Goal: Find specific page/section: Find specific page/section

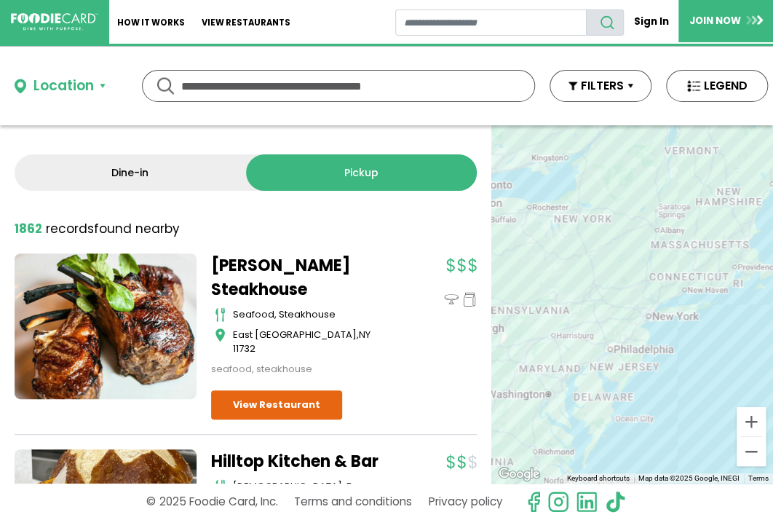
click at [228, 88] on input "text" at bounding box center [338, 86] width 315 height 31
type input "******"
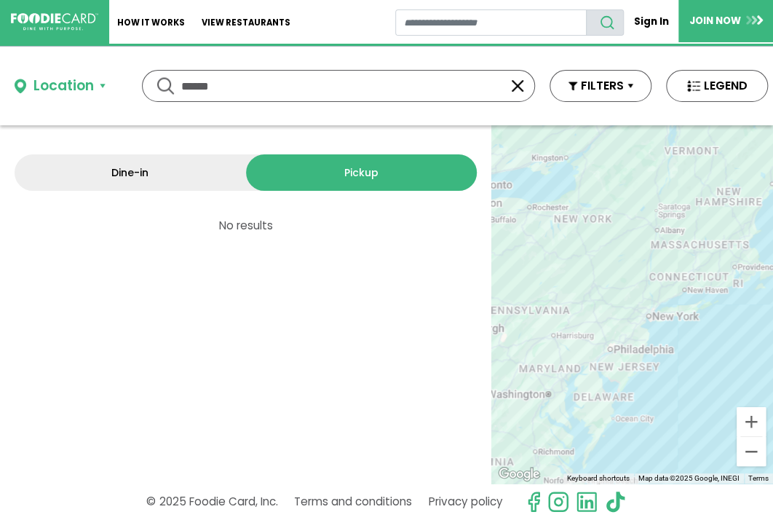
drag, startPoint x: 245, startPoint y: 87, endPoint x: 143, endPoint y: 86, distance: 102.7
click at [143, 86] on div "****** ******" at bounding box center [338, 86] width 393 height 32
type input "*****"
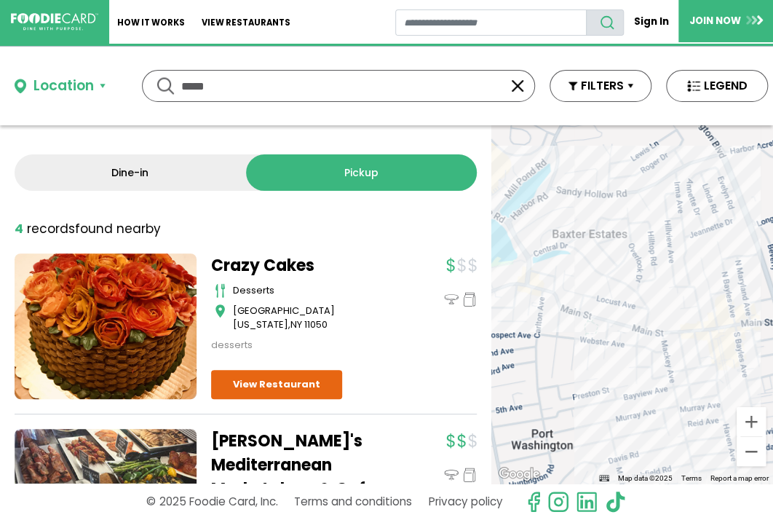
click at [133, 171] on link "Dine-in" at bounding box center [131, 172] width 232 height 36
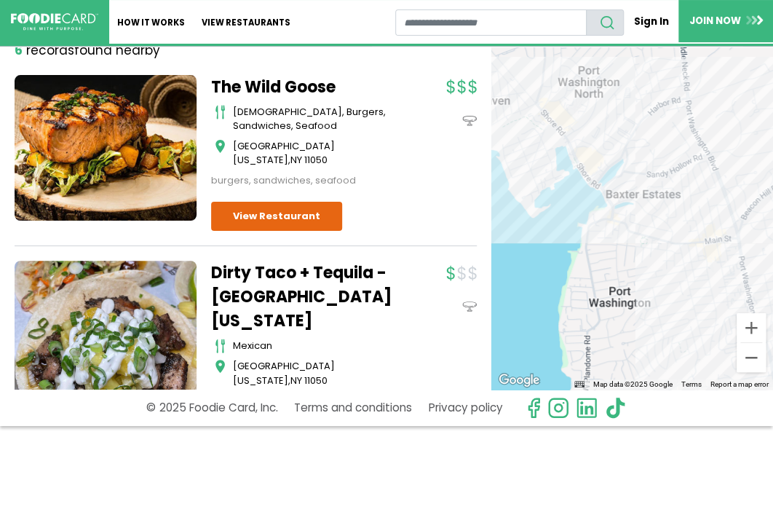
scroll to position [89, 0]
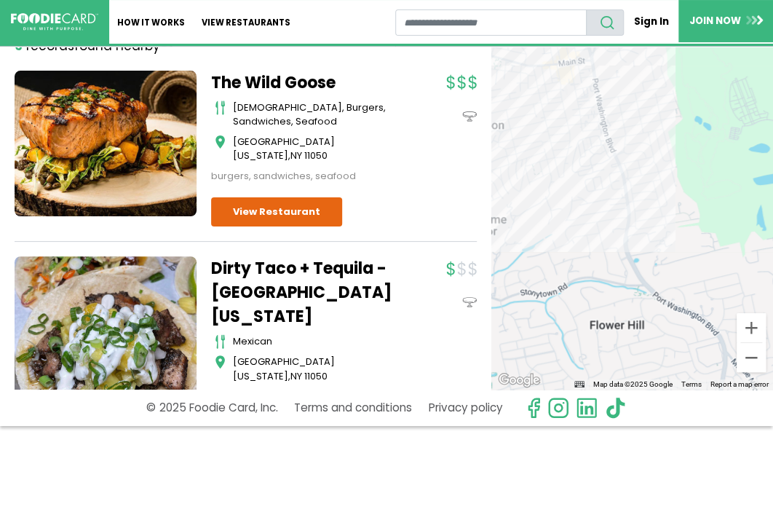
drag, startPoint x: 677, startPoint y: 333, endPoint x: 535, endPoint y: 146, distance: 234.3
click at [535, 146] on div at bounding box center [633, 210] width 282 height 358
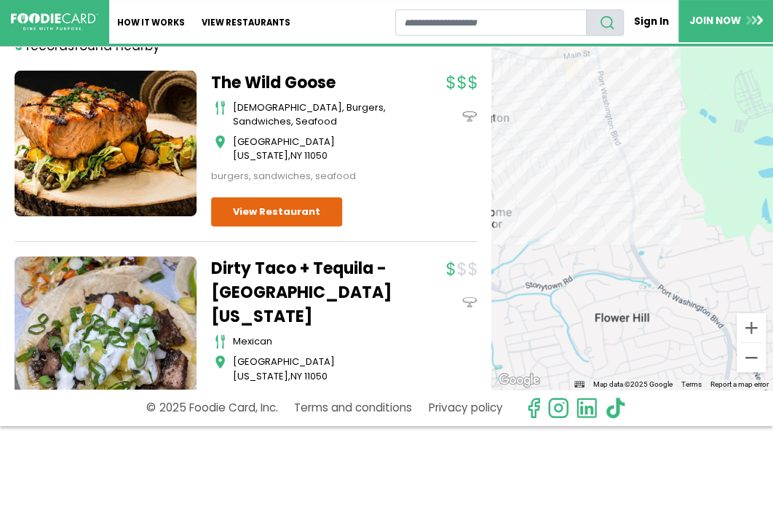
scroll to position [0, 0]
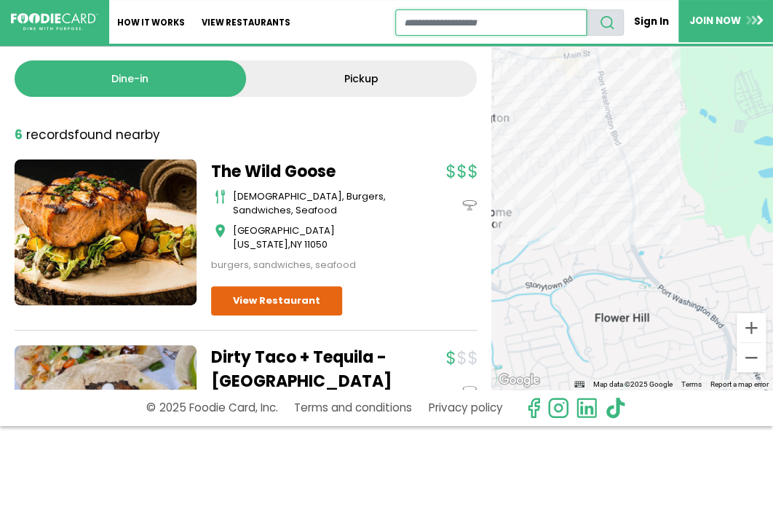
drag, startPoint x: 451, startPoint y: 25, endPoint x: 424, endPoint y: 66, distance: 49.5
click at [451, 25] on input "restaurant search" at bounding box center [491, 22] width 192 height 26
type input "******"
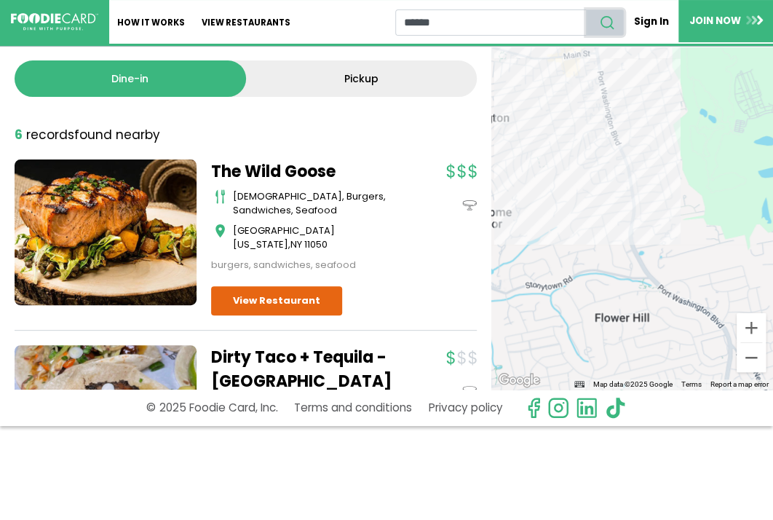
click at [601, 17] on use "search" at bounding box center [607, 23] width 12 height 12
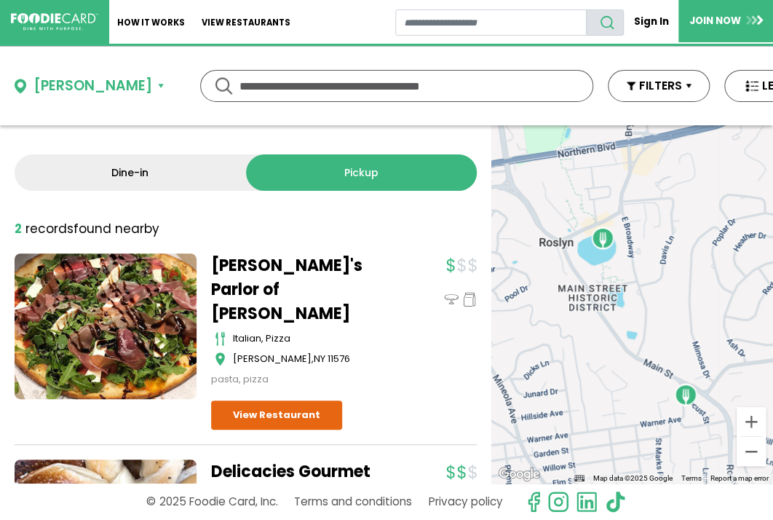
click at [272, 82] on input "text" at bounding box center [397, 86] width 315 height 31
click at [81, 82] on button "[PERSON_NAME]" at bounding box center [89, 86] width 149 height 21
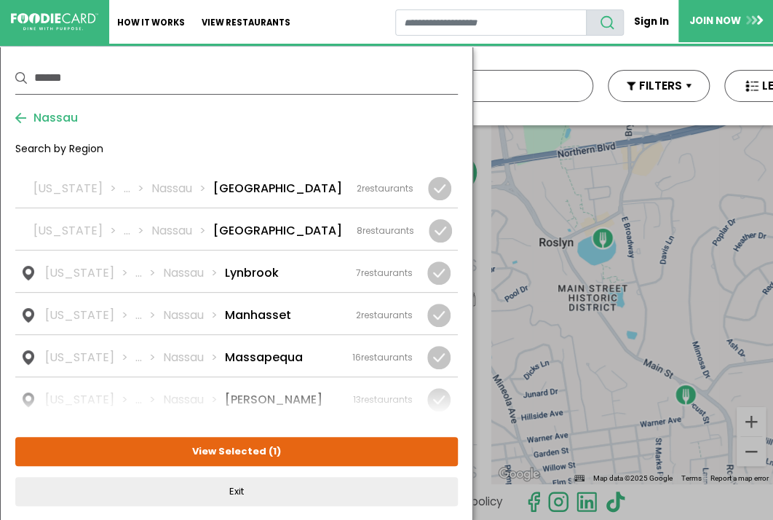
scroll to position [1136, 0]
click at [253, 306] on li "Manhasset" at bounding box center [258, 314] width 66 height 17
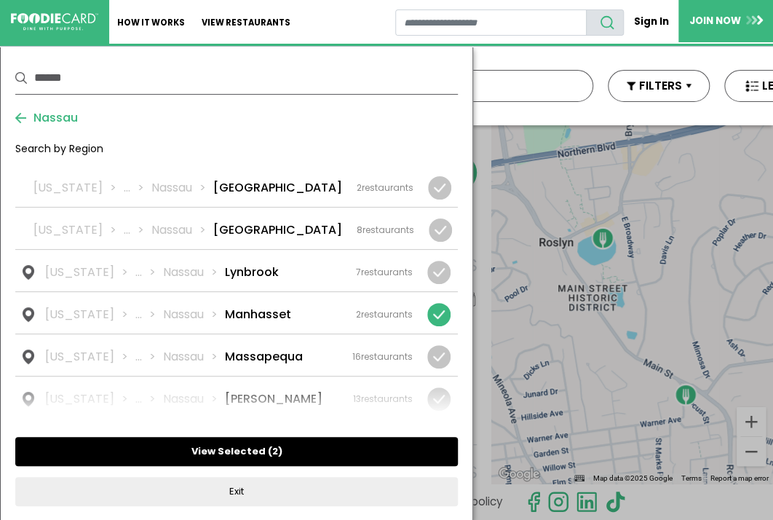
click at [226, 441] on button "View Selected ( 2 )" at bounding box center [236, 451] width 443 height 29
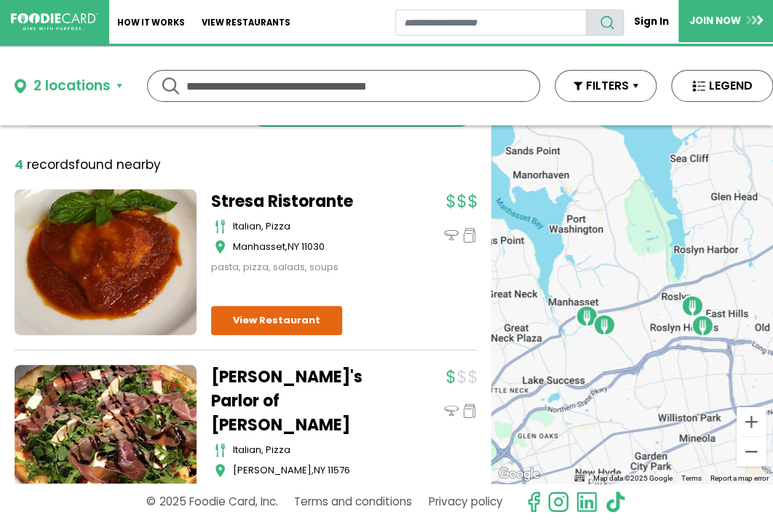
scroll to position [0, 0]
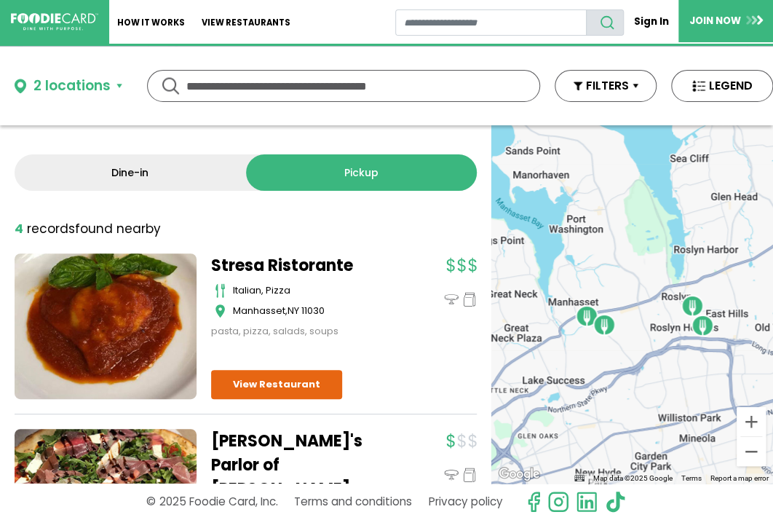
click at [122, 172] on link "Dine-in" at bounding box center [131, 172] width 232 height 36
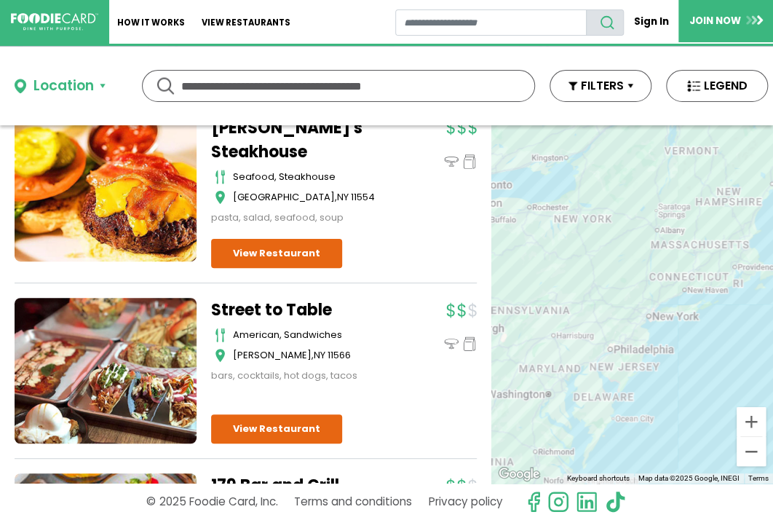
scroll to position [4963, 0]
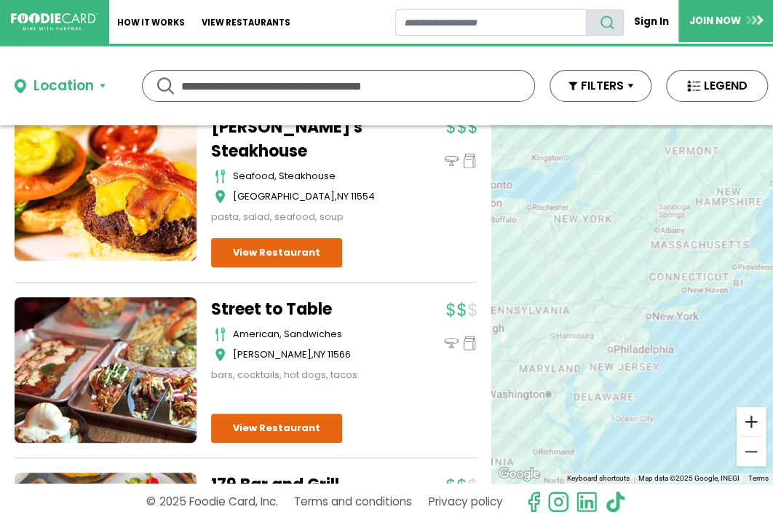
click at [737, 427] on button "Zoom in" at bounding box center [751, 421] width 29 height 29
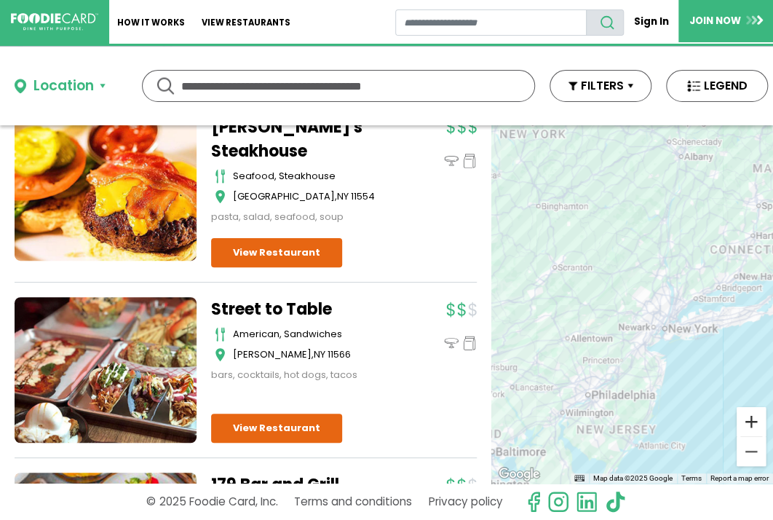
click at [737, 427] on button "Zoom in" at bounding box center [751, 421] width 29 height 29
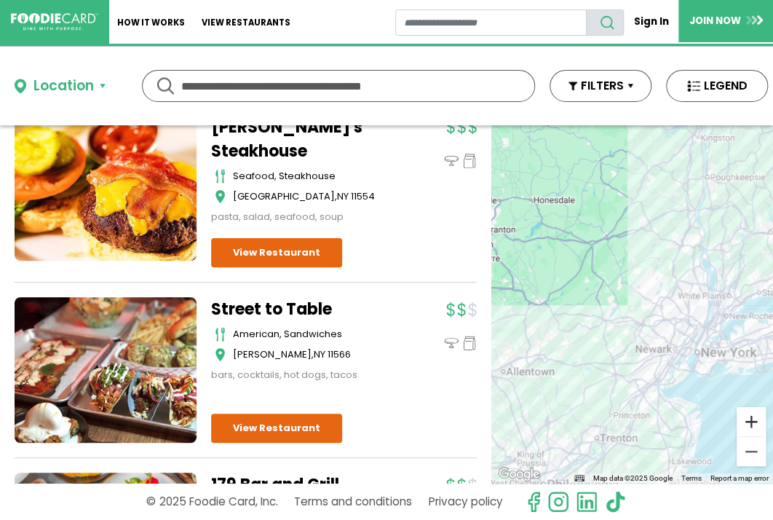
click at [737, 427] on button "Zoom in" at bounding box center [751, 421] width 29 height 29
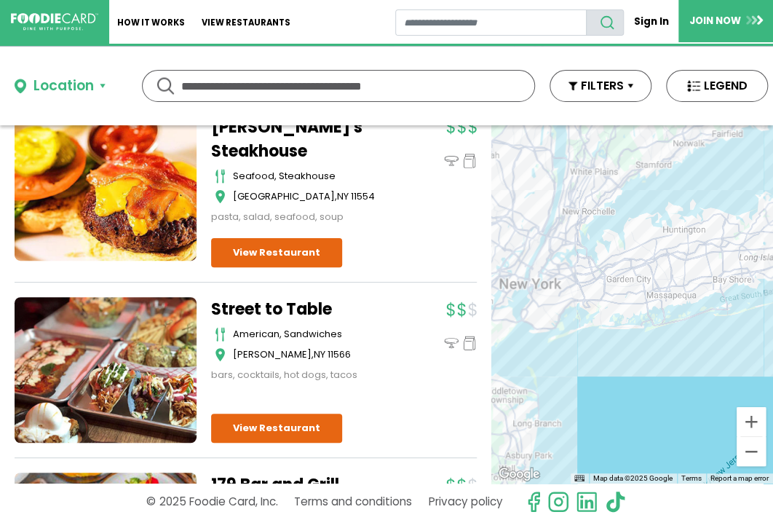
drag, startPoint x: 639, startPoint y: 264, endPoint x: 400, endPoint y: 148, distance: 265.4
click at [400, 148] on div "Dine-in Pickup 131 results for: [GEOGRAPHIC_DATA] [DEMOGRAPHIC_DATA] seafood am…" at bounding box center [386, 304] width 773 height 358
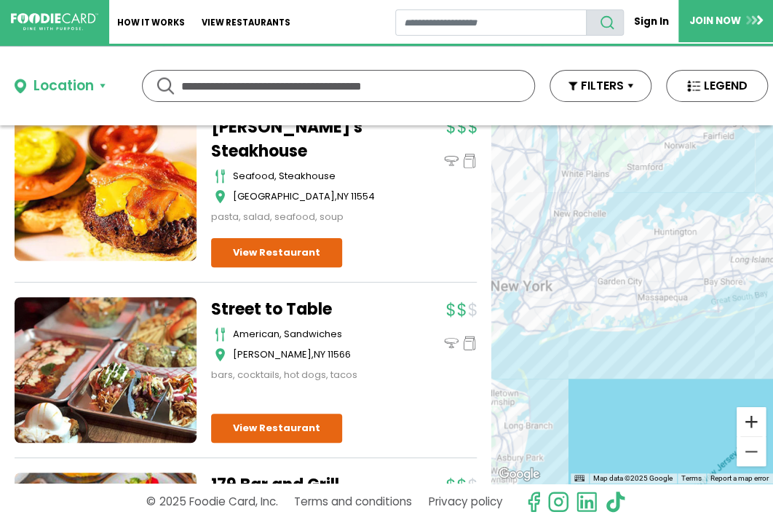
click at [739, 425] on button "Zoom in" at bounding box center [751, 421] width 29 height 29
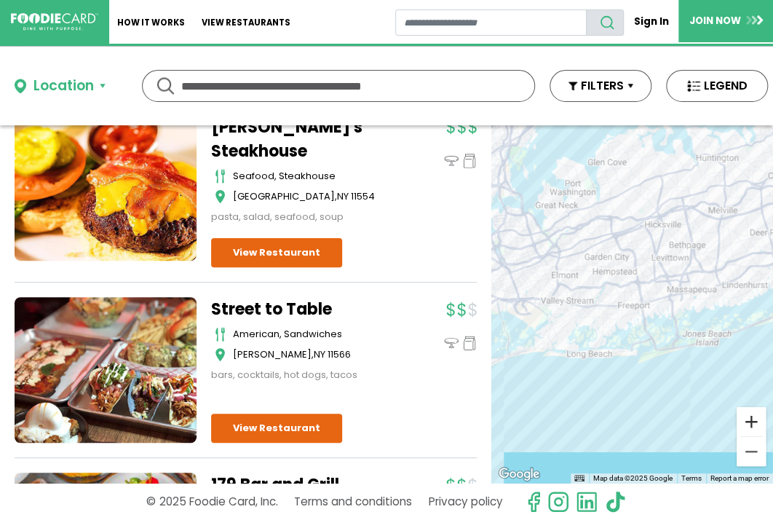
click at [739, 425] on button "Zoom in" at bounding box center [751, 421] width 29 height 29
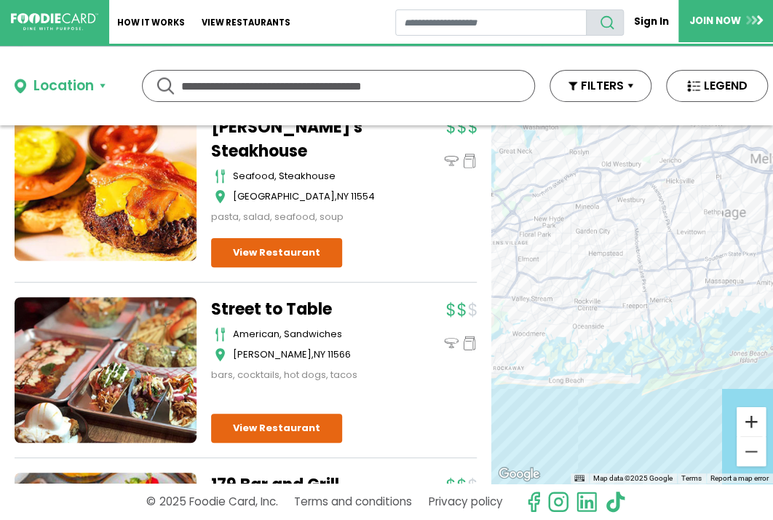
click at [739, 425] on button "Zoom in" at bounding box center [751, 421] width 29 height 29
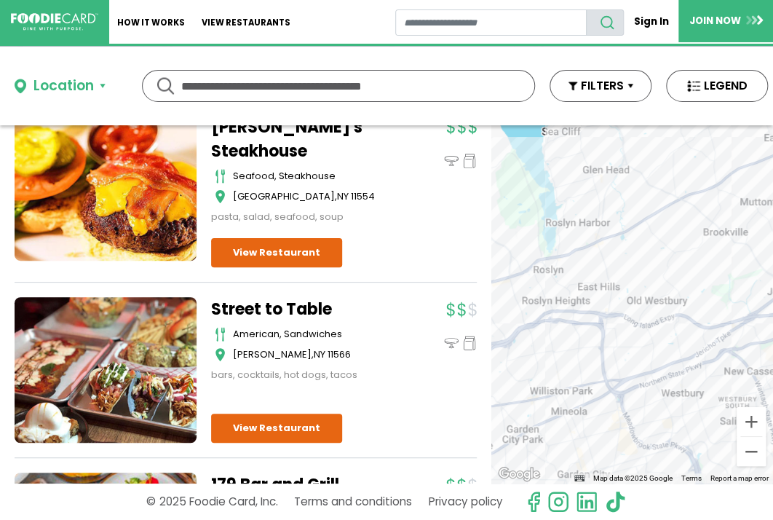
drag, startPoint x: 640, startPoint y: 174, endPoint x: 693, endPoint y: 533, distance: 362.9
click at [693, 519] on html "Skip Navigation Skip to Login Skip to Footer Home How It Works View restaurants" at bounding box center [386, 260] width 773 height 520
click at [738, 423] on button "Zoom in" at bounding box center [751, 421] width 29 height 29
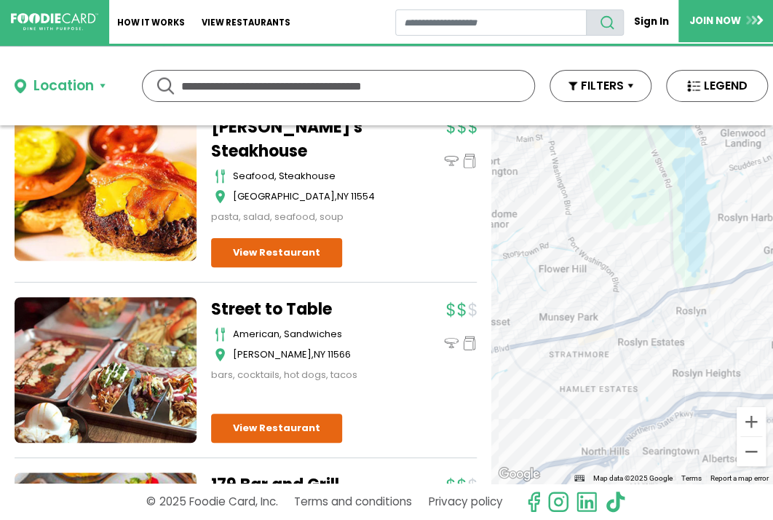
drag, startPoint x: 630, startPoint y: 243, endPoint x: 859, endPoint y: 320, distance: 241.1
click at [773, 320] on html "Skip Navigation Skip to Login Skip to Footer Home How It Works View restaurants" at bounding box center [386, 260] width 773 height 520
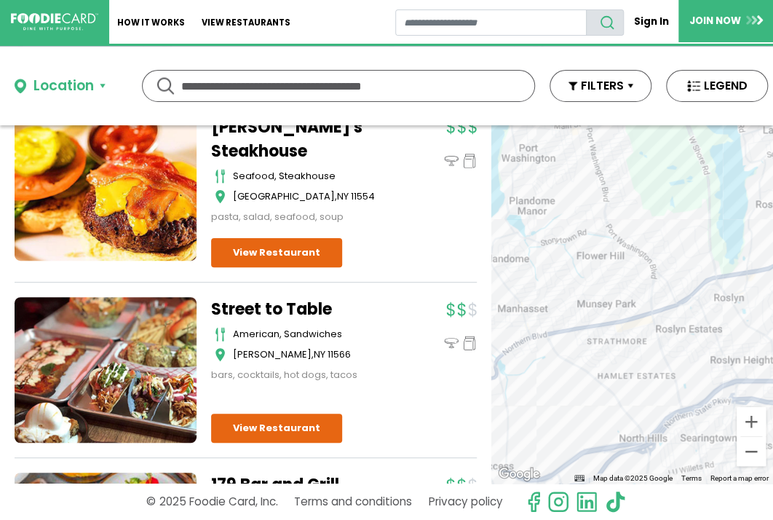
drag, startPoint x: 585, startPoint y: 384, endPoint x: 625, endPoint y: 371, distance: 41.4
click at [625, 371] on div at bounding box center [633, 304] width 282 height 358
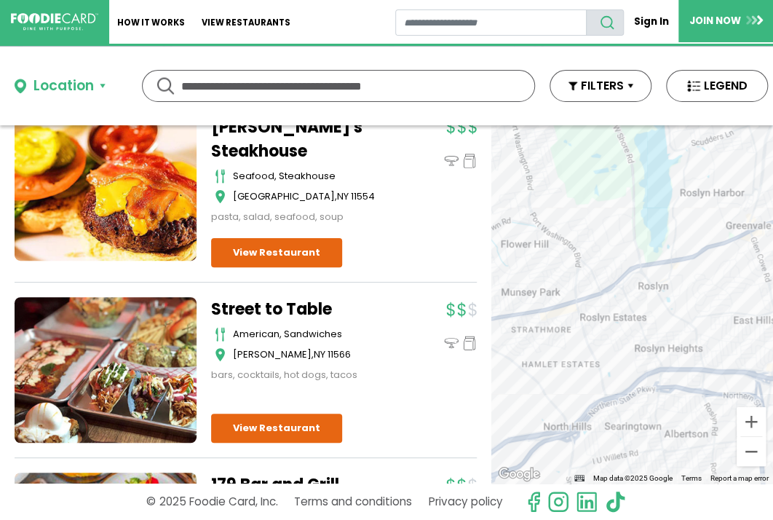
drag, startPoint x: 674, startPoint y: 325, endPoint x: 597, endPoint y: 314, distance: 78.1
click at [597, 314] on div at bounding box center [633, 304] width 282 height 358
click at [741, 416] on button "Zoom in" at bounding box center [751, 421] width 29 height 29
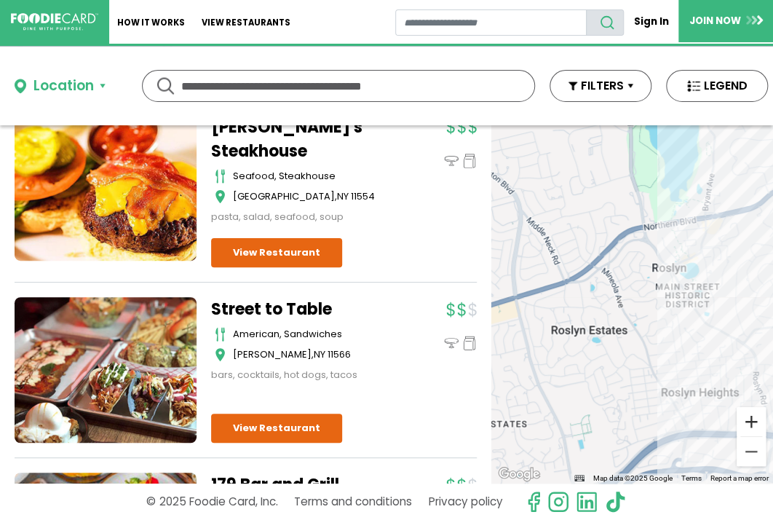
click at [739, 419] on button "Zoom in" at bounding box center [751, 421] width 29 height 29
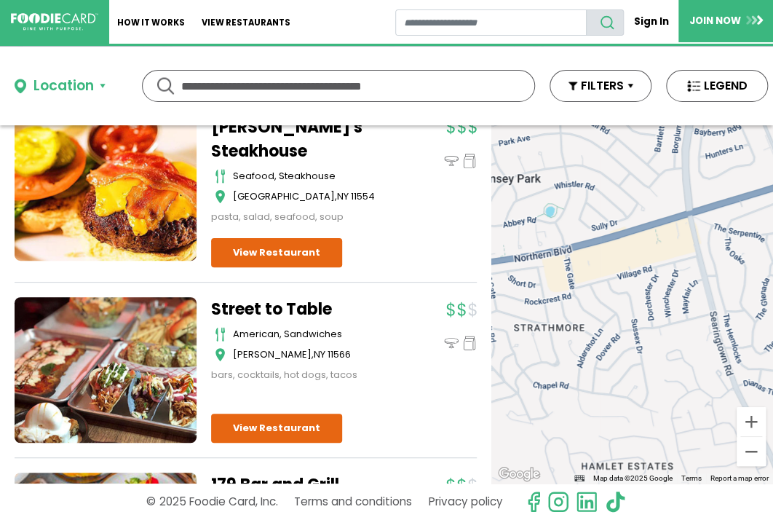
drag, startPoint x: 633, startPoint y: 256, endPoint x: 923, endPoint y: 180, distance: 300.2
click at [773, 180] on html "Skip Navigation Skip to Login Skip to Footer Home How It Works View restaurants" at bounding box center [386, 260] width 773 height 520
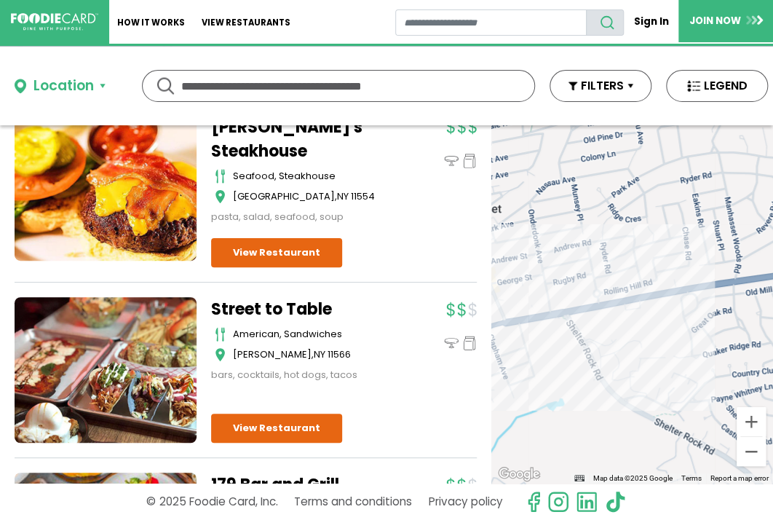
drag, startPoint x: 617, startPoint y: 291, endPoint x: 923, endPoint y: 303, distance: 306.1
click at [773, 303] on html "Skip Navigation Skip to Login Skip to Footer Home How It Works View restaurants" at bounding box center [386, 260] width 773 height 520
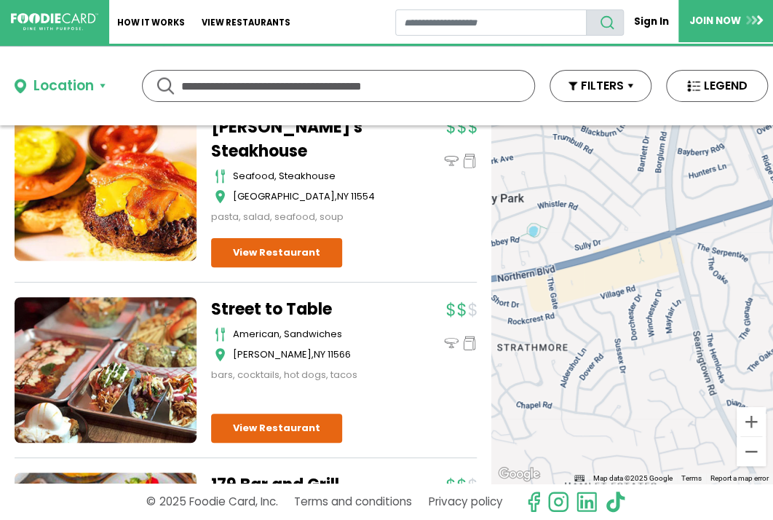
drag, startPoint x: 747, startPoint y: 325, endPoint x: 423, endPoint y: 337, distance: 324.3
click at [423, 337] on div "Dine-in Pickup 131 results for: [GEOGRAPHIC_DATA] [DEMOGRAPHIC_DATA] seafood am…" at bounding box center [386, 304] width 773 height 358
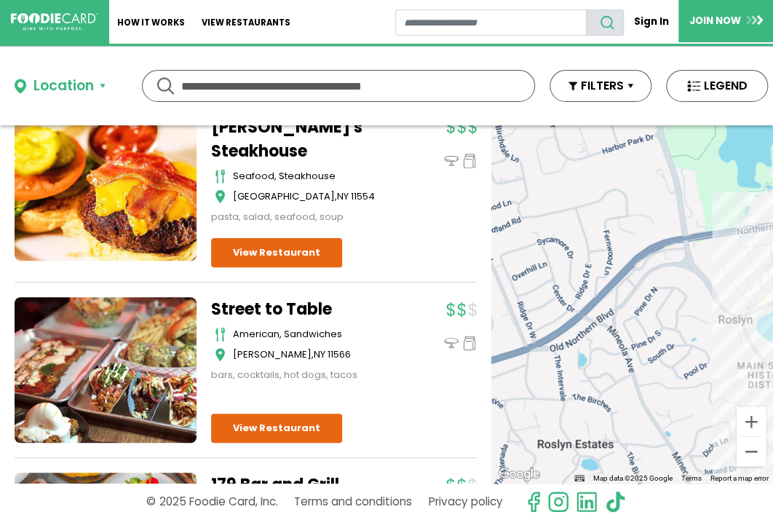
drag, startPoint x: 663, startPoint y: 202, endPoint x: 421, endPoint y: 344, distance: 280.0
click at [421, 344] on div "Dine-in Pickup 131 results for: [GEOGRAPHIC_DATA] [DEMOGRAPHIC_DATA] seafood am…" at bounding box center [386, 304] width 773 height 358
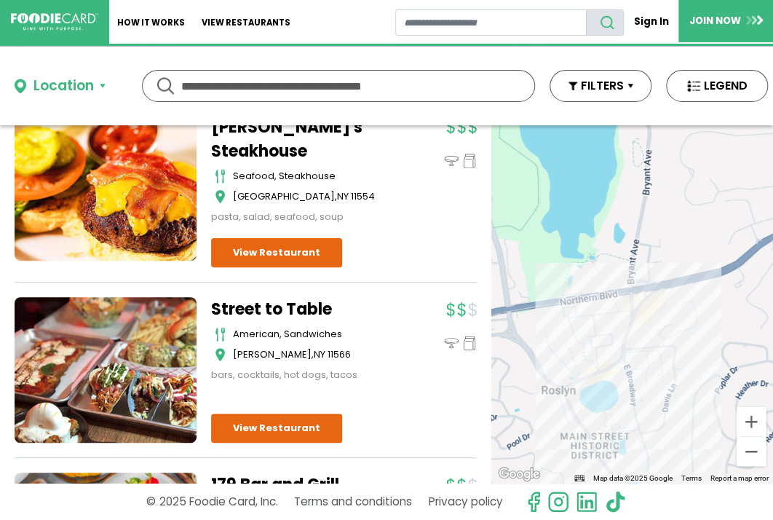
drag, startPoint x: 626, startPoint y: 262, endPoint x: 446, endPoint y: 332, distance: 192.3
click at [446, 332] on div "Dine-in Pickup 131 results for: [GEOGRAPHIC_DATA] [DEMOGRAPHIC_DATA] seafood am…" at bounding box center [386, 304] width 773 height 358
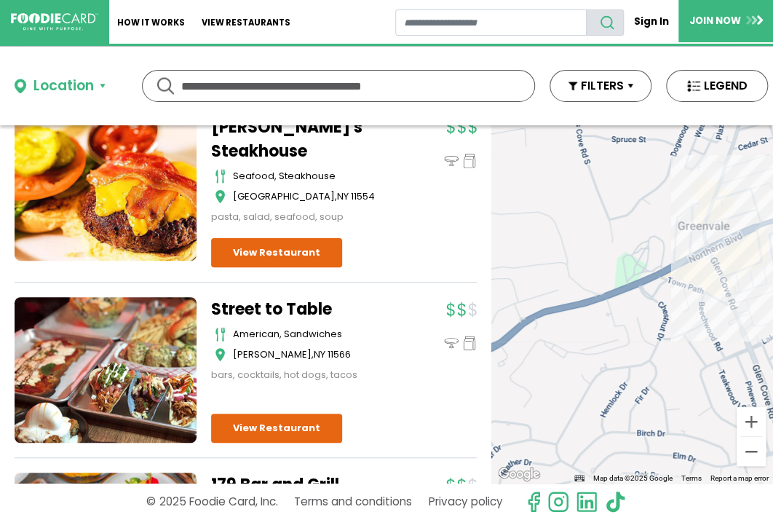
drag, startPoint x: 654, startPoint y: 259, endPoint x: 416, endPoint y: 337, distance: 250.8
click at [416, 337] on div "Dine-in Pickup 131 results for: [GEOGRAPHIC_DATA] [DEMOGRAPHIC_DATA] seafood am…" at bounding box center [386, 304] width 773 height 358
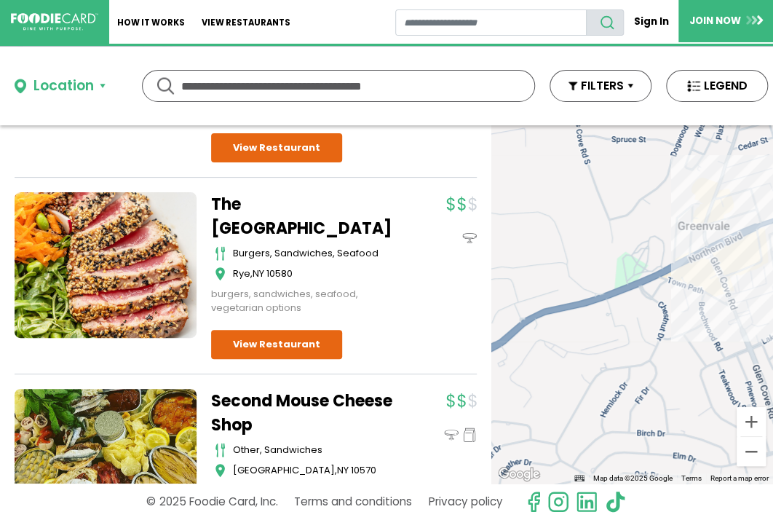
scroll to position [6077, 0]
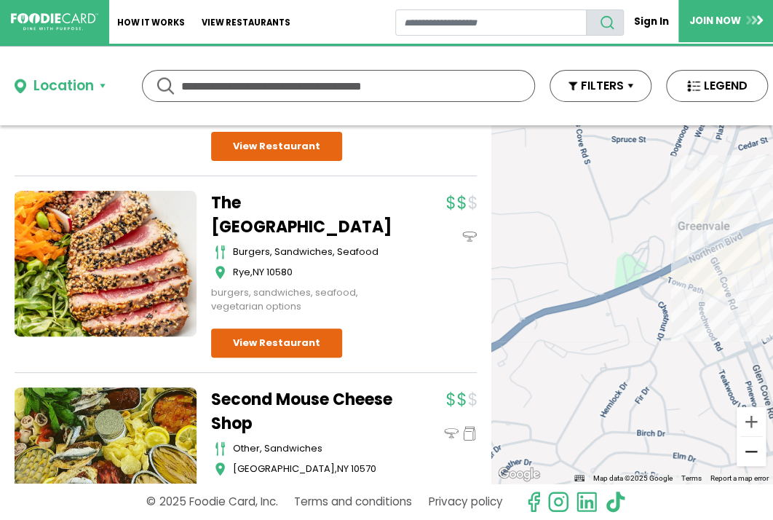
click at [741, 452] on button "Zoom out" at bounding box center [751, 451] width 29 height 29
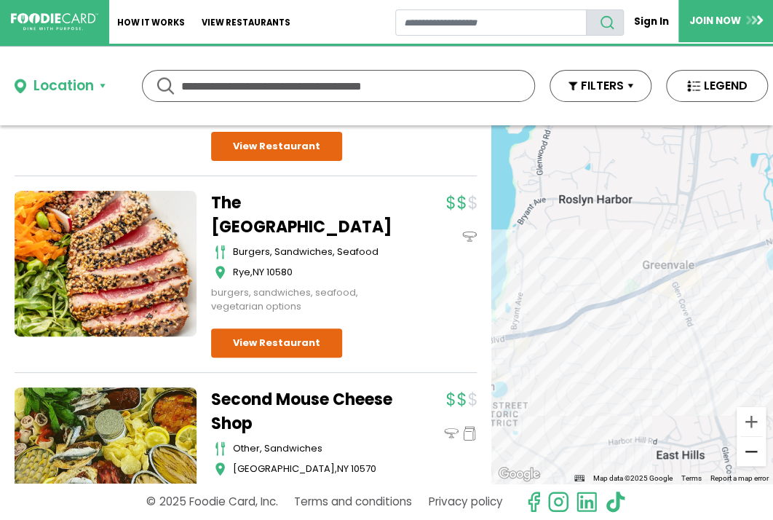
click at [741, 452] on button "Zoom out" at bounding box center [751, 451] width 29 height 29
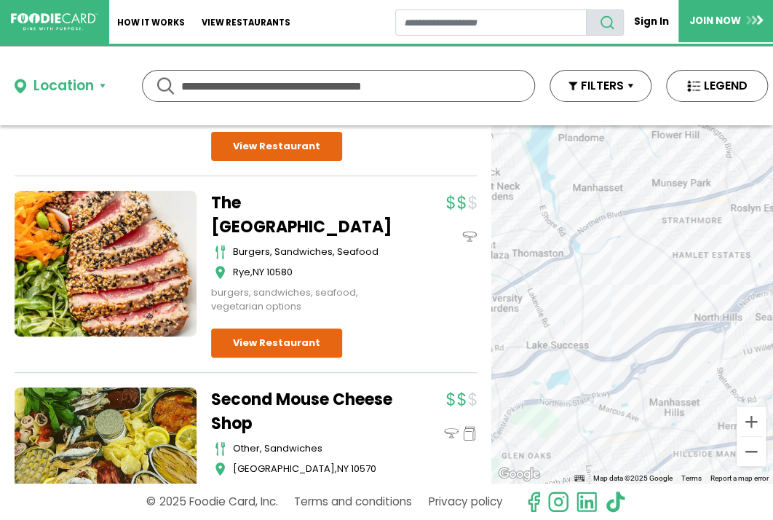
drag, startPoint x: 567, startPoint y: 331, endPoint x: 816, endPoint y: 160, distance: 301.7
click at [773, 160] on html "Skip Navigation Skip to Login Skip to Footer Home How It Works View restaurants" at bounding box center [386, 260] width 773 height 520
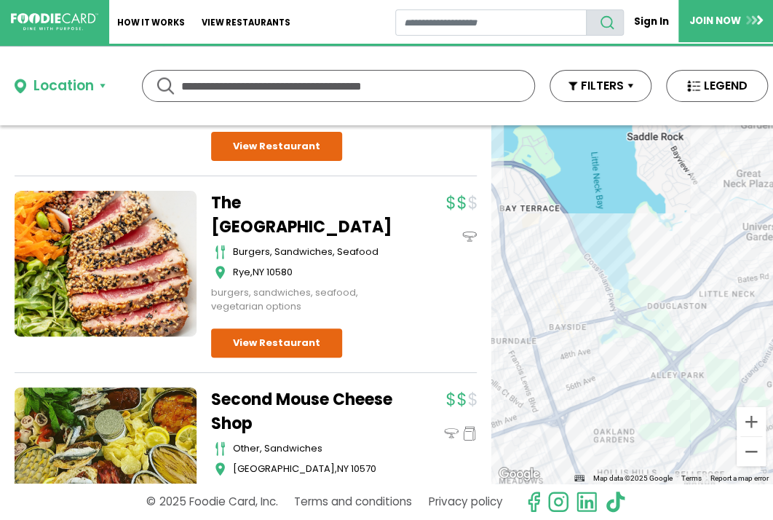
drag, startPoint x: 513, startPoint y: 324, endPoint x: 779, endPoint y: 253, distance: 275.9
click at [773, 253] on html "Skip Navigation Skip to Login Skip to Footer Home How It Works View restaurants" at bounding box center [386, 260] width 773 height 520
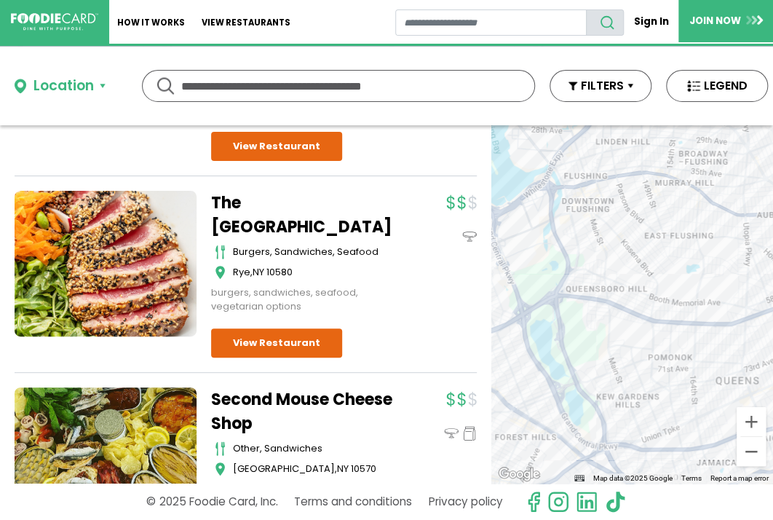
drag, startPoint x: 551, startPoint y: 400, endPoint x: 833, endPoint y: 273, distance: 309.3
click at [773, 273] on html "Skip Navigation Skip to Login Skip to Footer Home How It Works View restaurants" at bounding box center [386, 260] width 773 height 520
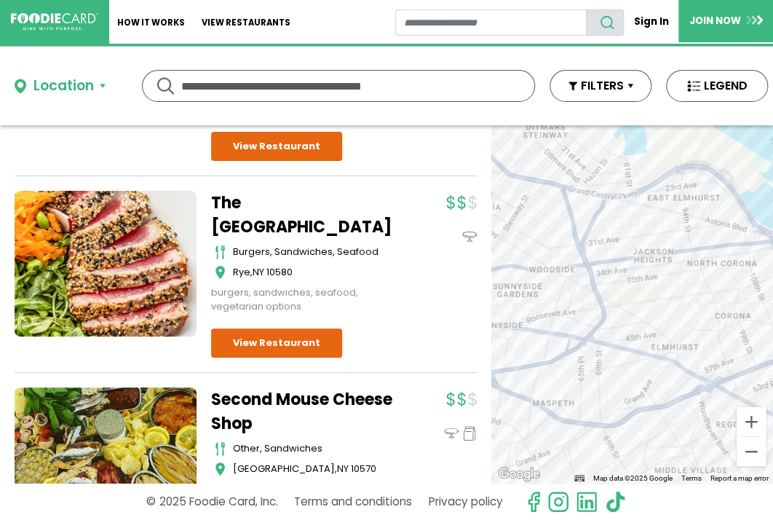
drag, startPoint x: 577, startPoint y: 331, endPoint x: 868, endPoint y: 358, distance: 291.9
click at [773, 358] on html "Skip Navigation Skip to Login Skip to Footer Home How It Works View restaurants" at bounding box center [386, 260] width 773 height 520
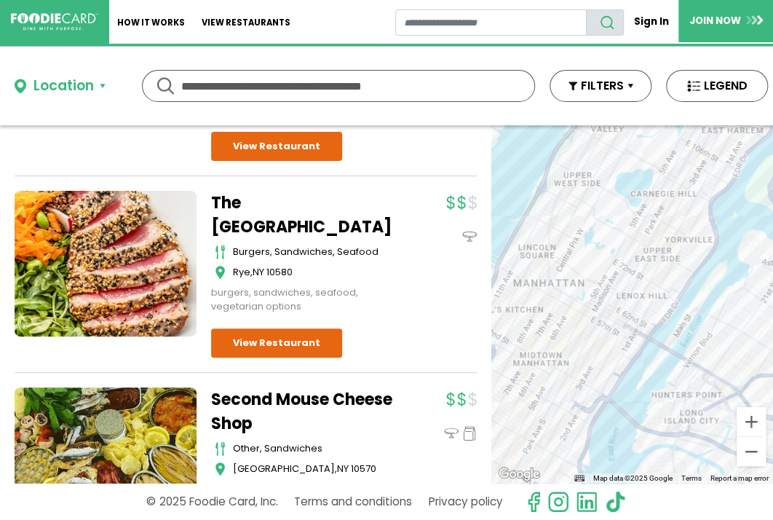
drag, startPoint x: 606, startPoint y: 261, endPoint x: 923, endPoint y: 360, distance: 332.6
click at [773, 360] on html "Skip Navigation Skip to Login Skip to Footer Home How It Works View restaurants" at bounding box center [386, 260] width 773 height 520
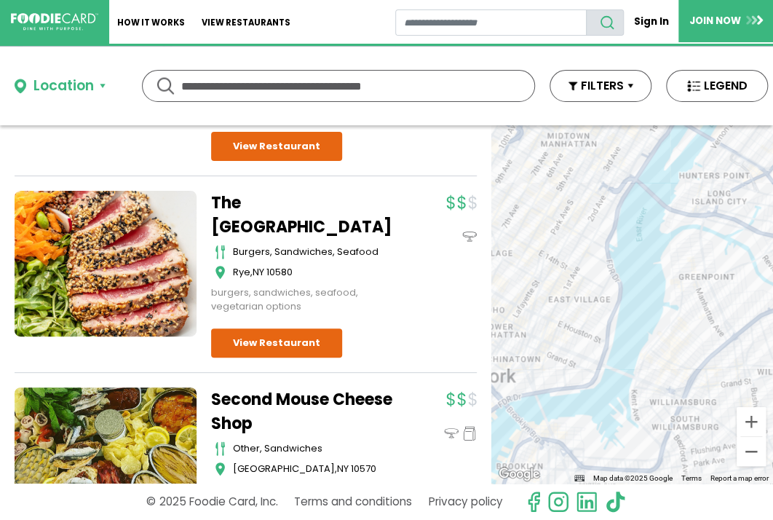
drag, startPoint x: 601, startPoint y: 325, endPoint x: 627, endPoint y: 103, distance: 223.6
click at [627, 103] on div "Location Use my current location Search by Region [US_STATE] 1990 restaurants […" at bounding box center [386, 283] width 773 height 473
click at [740, 413] on button "Zoom in" at bounding box center [751, 421] width 29 height 29
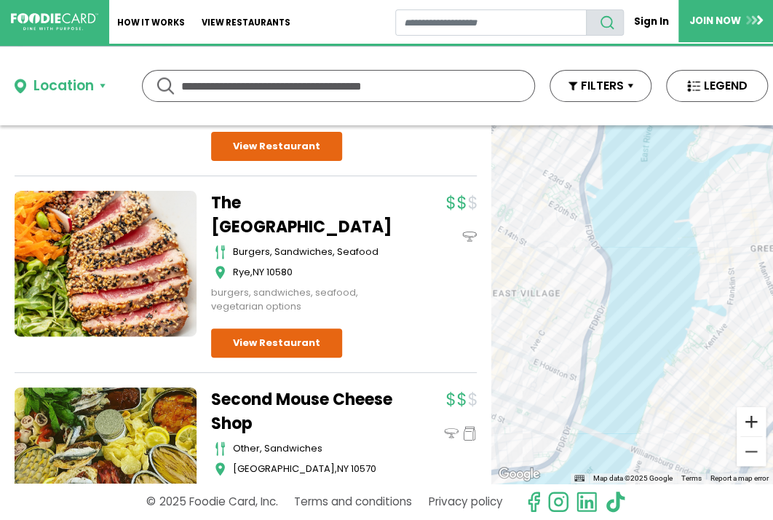
click at [740, 413] on button "Zoom in" at bounding box center [751, 421] width 29 height 29
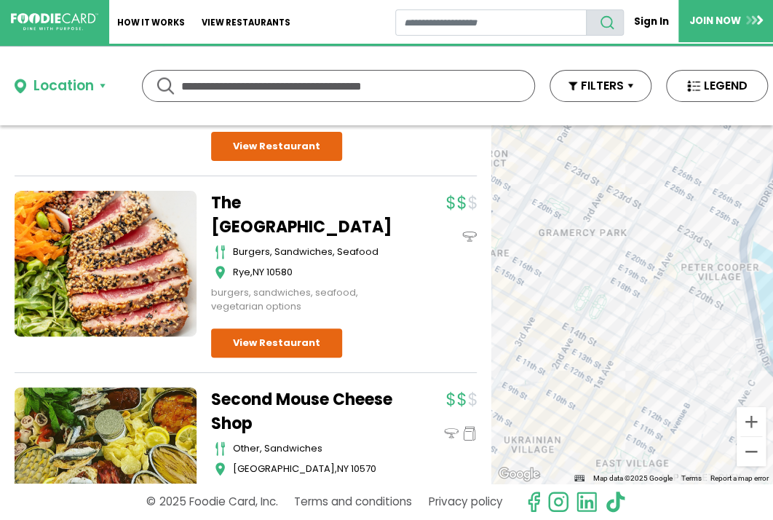
drag, startPoint x: 540, startPoint y: 221, endPoint x: 758, endPoint y: 404, distance: 284.7
click at [758, 404] on div at bounding box center [633, 304] width 282 height 358
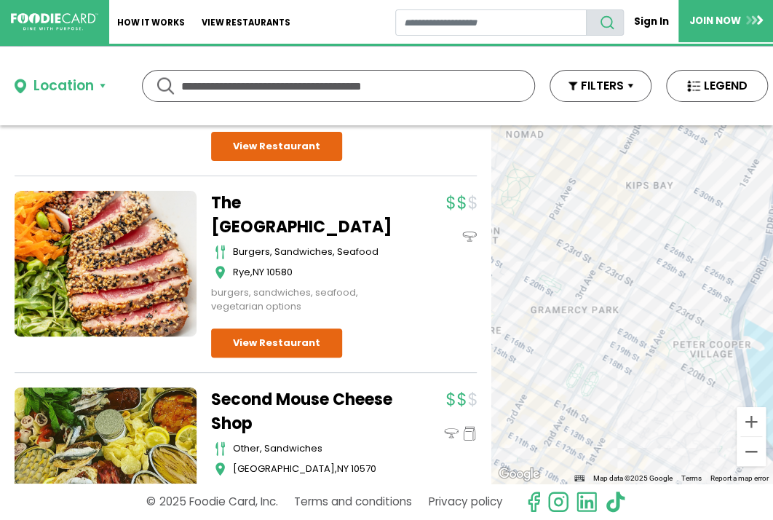
drag, startPoint x: 690, startPoint y: 191, endPoint x: 682, endPoint y: 270, distance: 79.8
click at [682, 270] on div at bounding box center [633, 304] width 282 height 358
click at [737, 420] on button "Zoom in" at bounding box center [751, 421] width 29 height 29
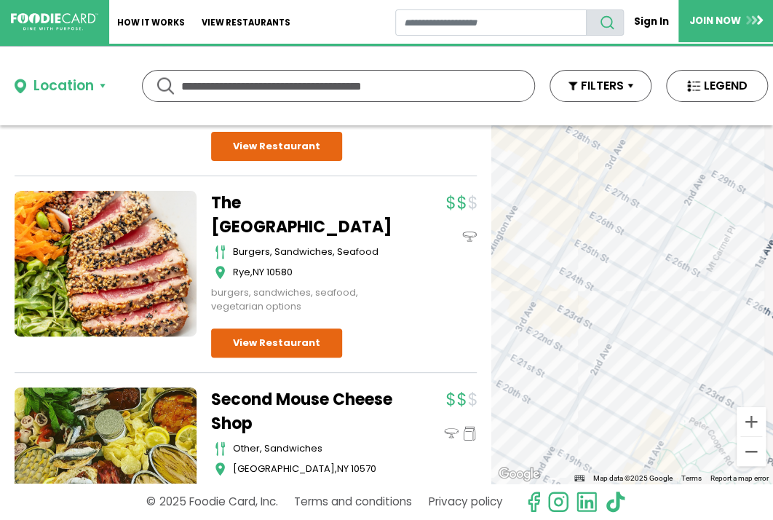
drag, startPoint x: 675, startPoint y: 154, endPoint x: 650, endPoint y: 226, distance: 77.1
click at [650, 226] on div at bounding box center [633, 304] width 282 height 358
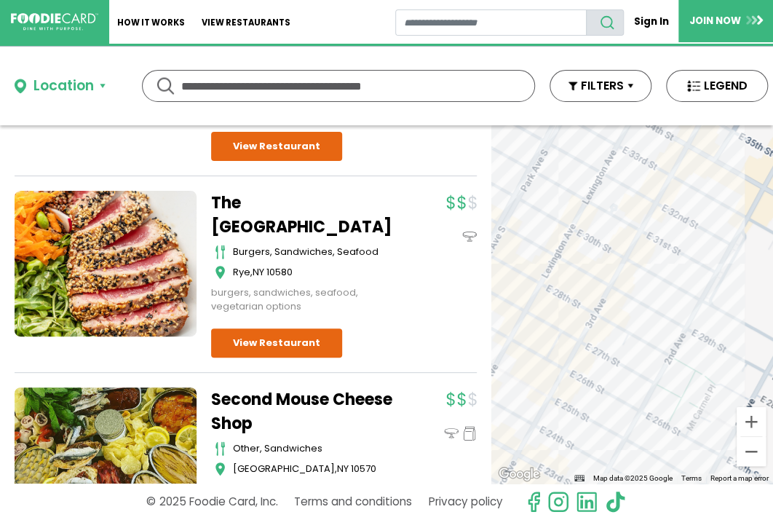
drag, startPoint x: 639, startPoint y: 209, endPoint x: 618, endPoint y: 369, distance: 161.5
click at [618, 369] on div at bounding box center [633, 304] width 282 height 358
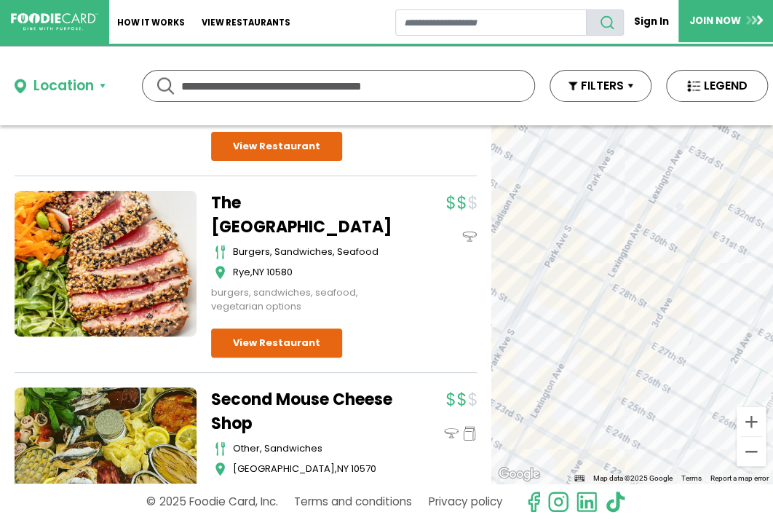
drag, startPoint x: 540, startPoint y: 364, endPoint x: 599, endPoint y: 378, distance: 61.3
click at [607, 365] on div at bounding box center [633, 304] width 282 height 358
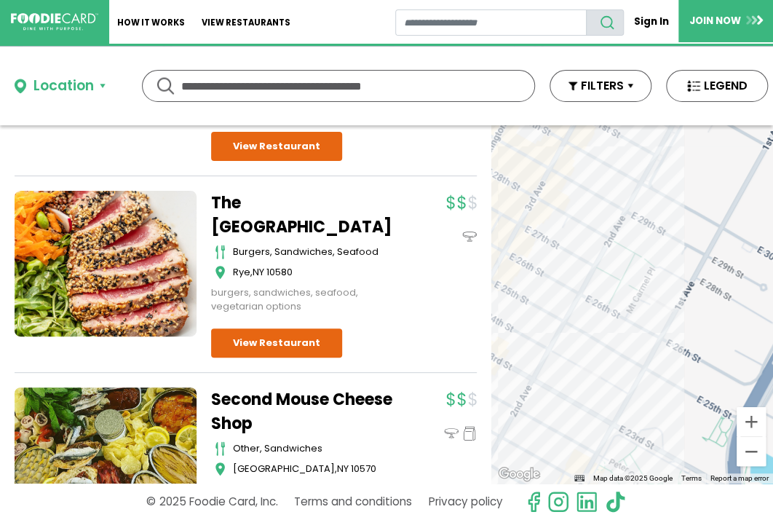
drag, startPoint x: 667, startPoint y: 417, endPoint x: 537, endPoint y: 295, distance: 178.8
click at [537, 295] on div at bounding box center [633, 304] width 282 height 358
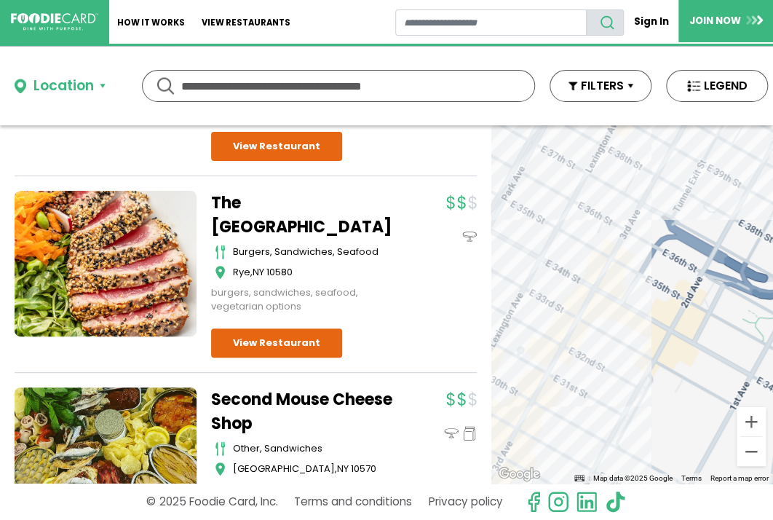
drag, startPoint x: 681, startPoint y: 177, endPoint x: 647, endPoint y: 438, distance: 263.6
click at [647, 438] on div at bounding box center [633, 304] width 282 height 358
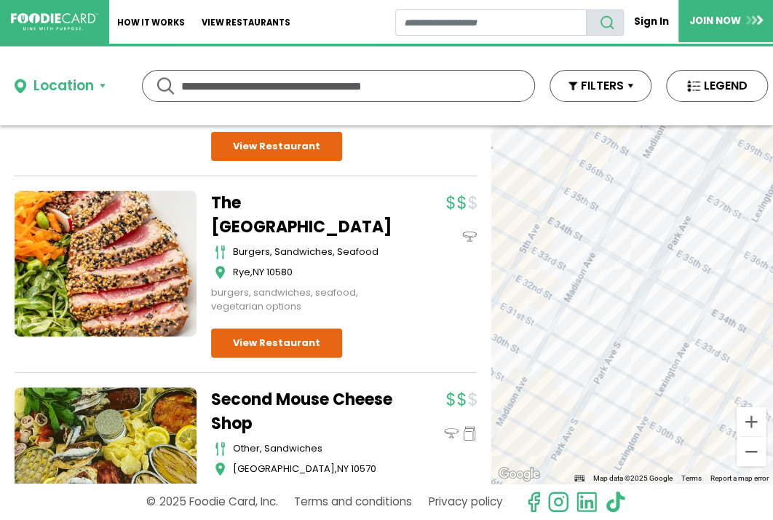
drag, startPoint x: 537, startPoint y: 215, endPoint x: 704, endPoint y: 264, distance: 174.6
click at [704, 264] on div at bounding box center [633, 304] width 282 height 358
